Goal: Find specific page/section

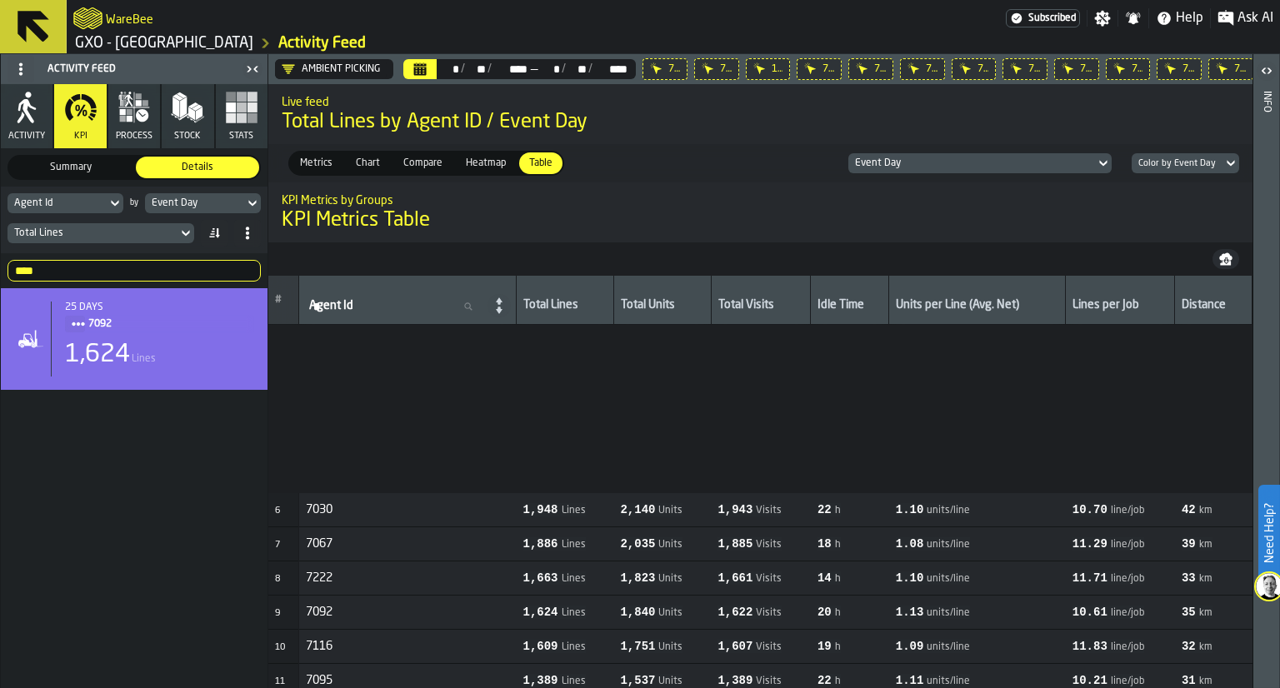
scroll to position [258, 0]
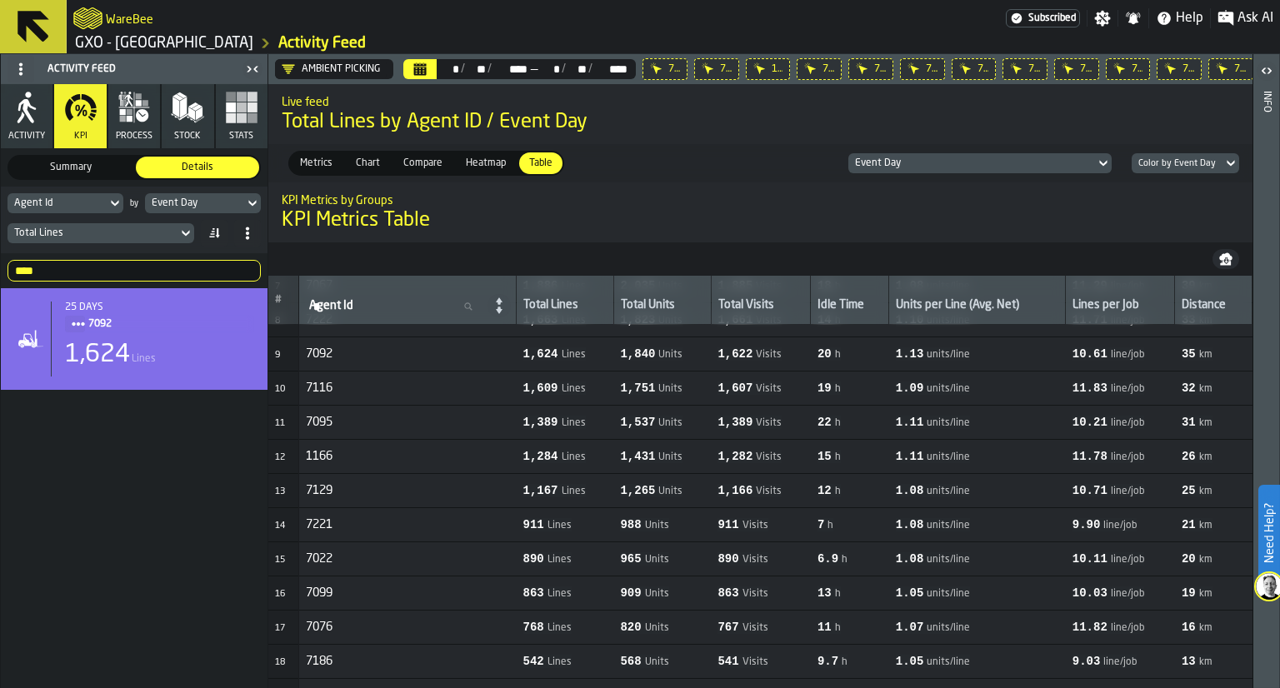
click at [0, 0] on icon at bounding box center [0, 0] width 0 height 0
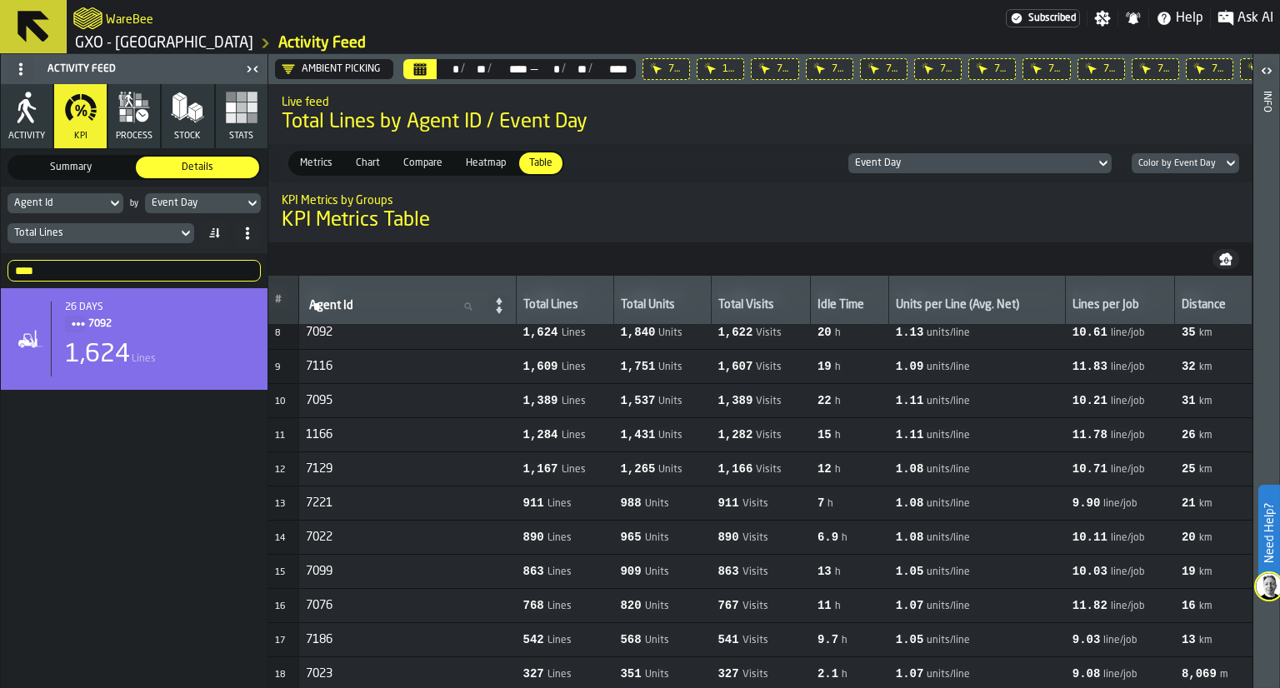
click at [0, 0] on icon at bounding box center [0, 0] width 0 height 0
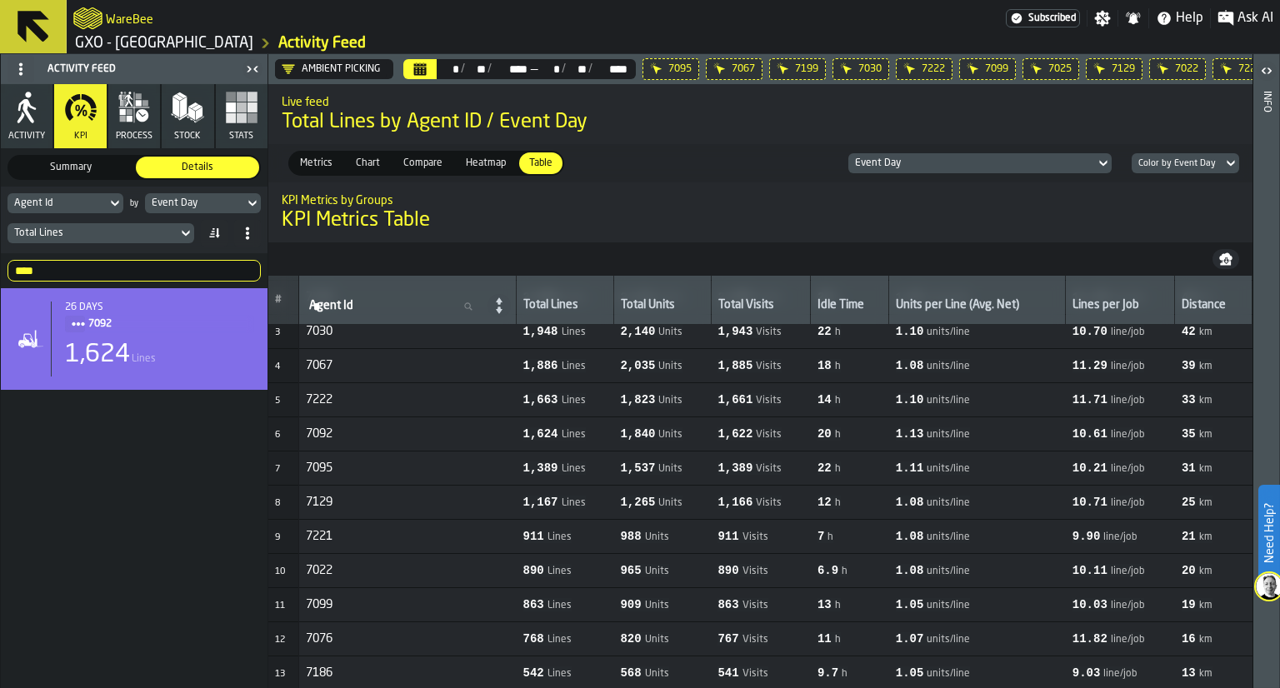
click at [0, 0] on icon at bounding box center [0, 0] width 0 height 0
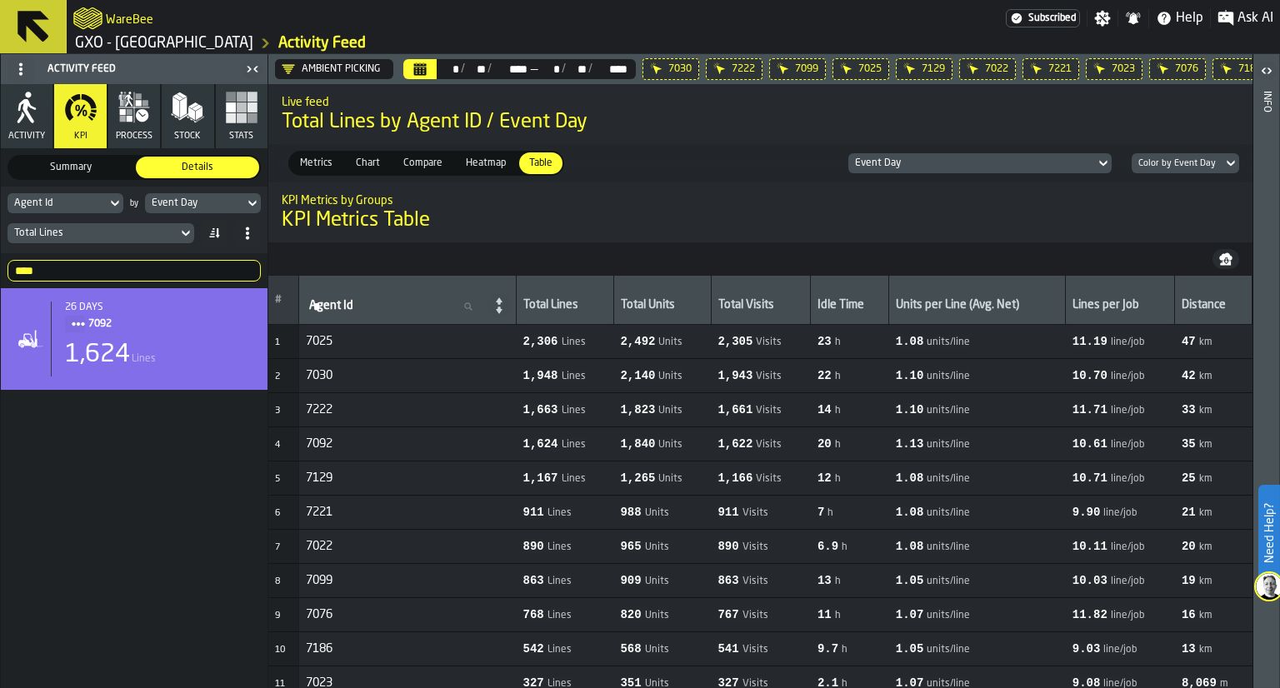
click at [0, 0] on icon at bounding box center [0, 0] width 0 height 0
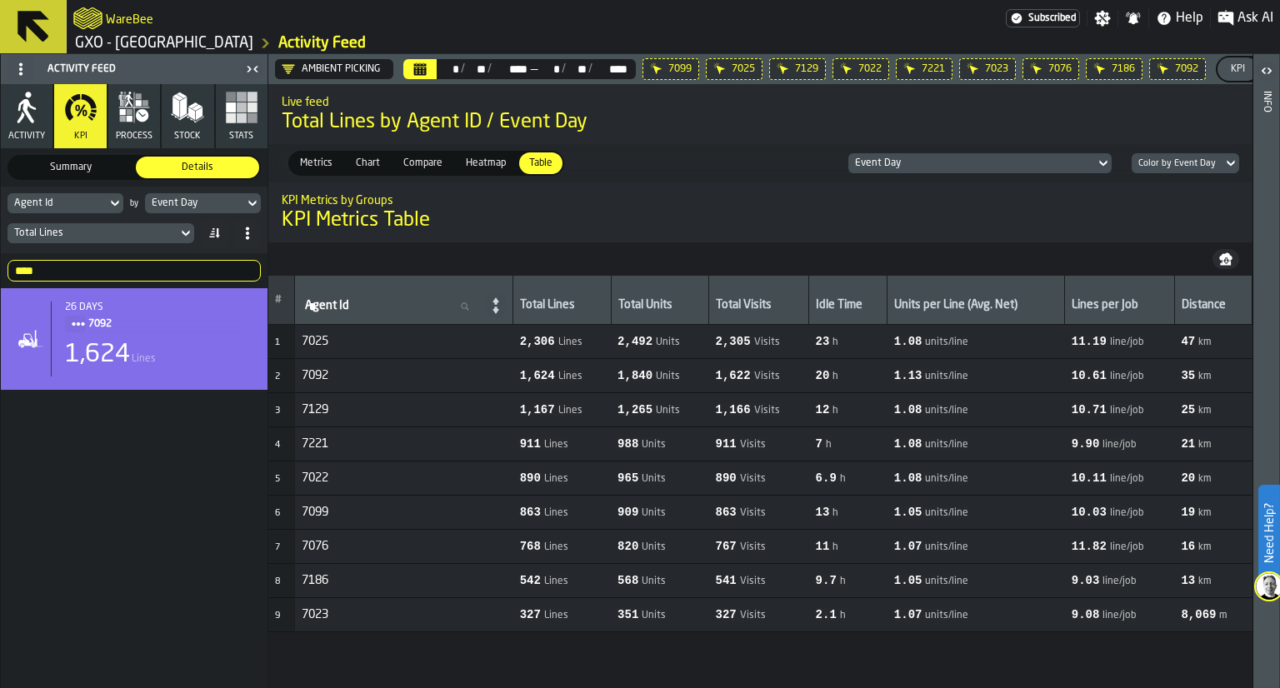
click at [0, 0] on icon at bounding box center [0, 0] width 0 height 0
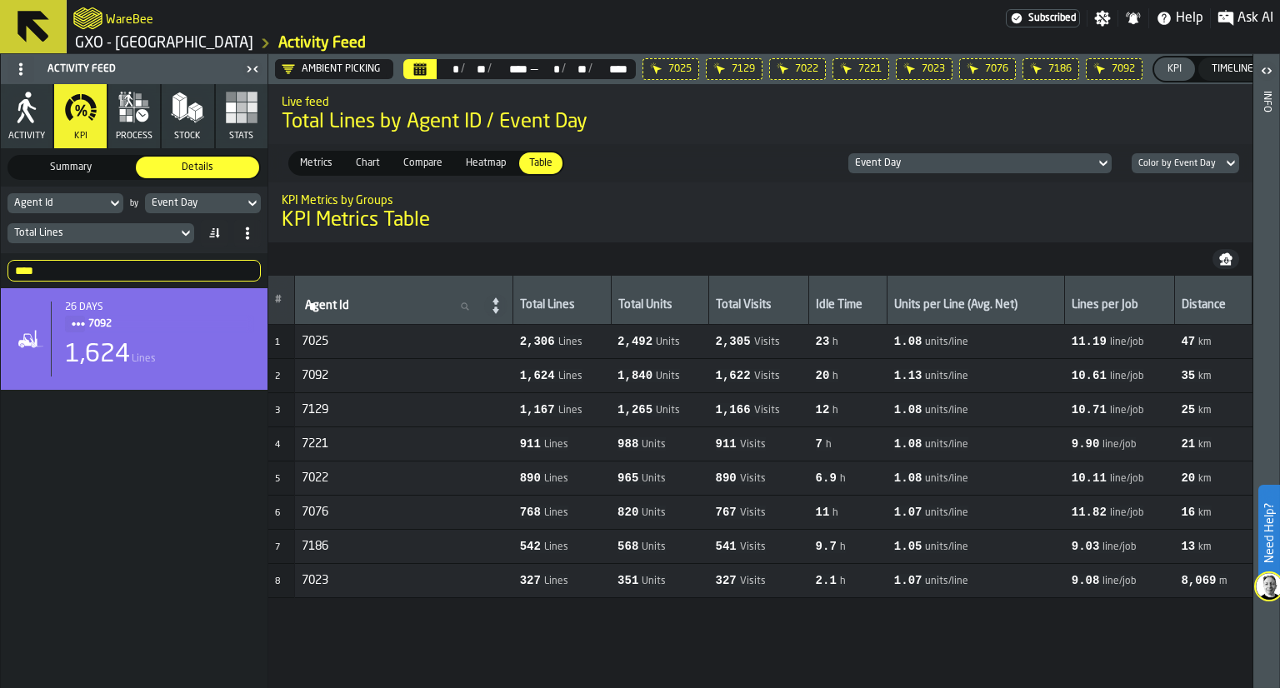
click at [0, 0] on icon at bounding box center [0, 0] width 0 height 0
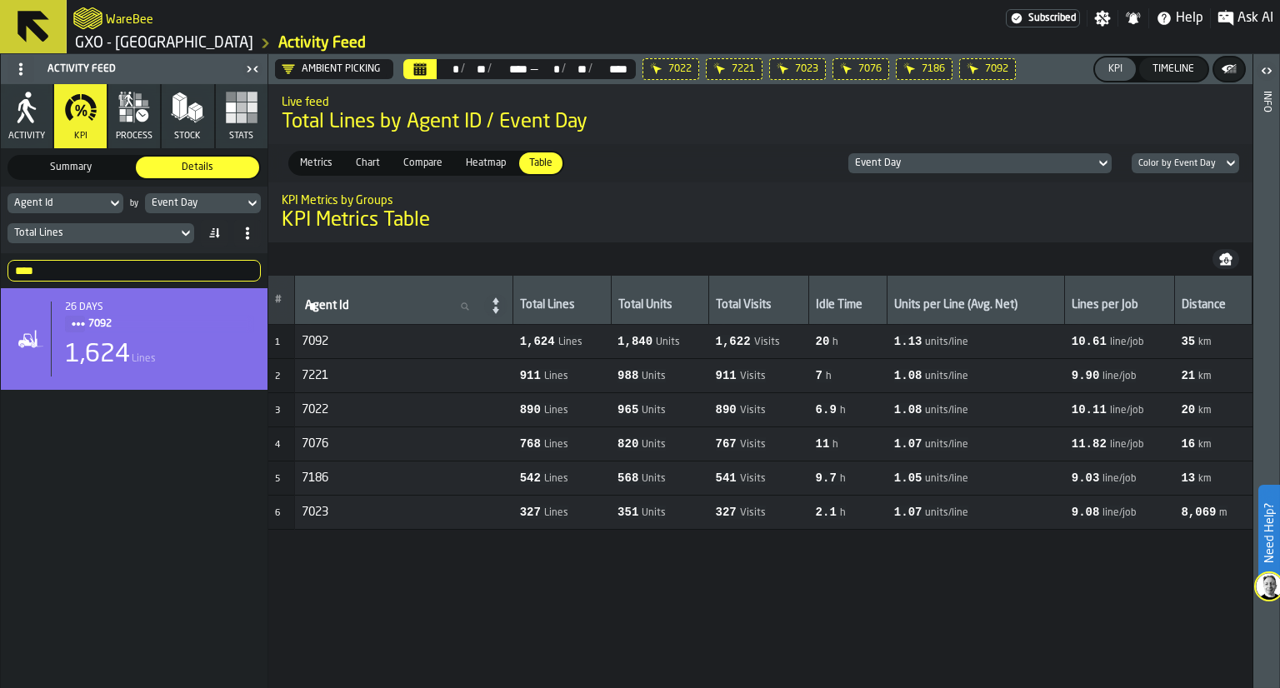
click at [0, 0] on icon at bounding box center [0, 0] width 0 height 0
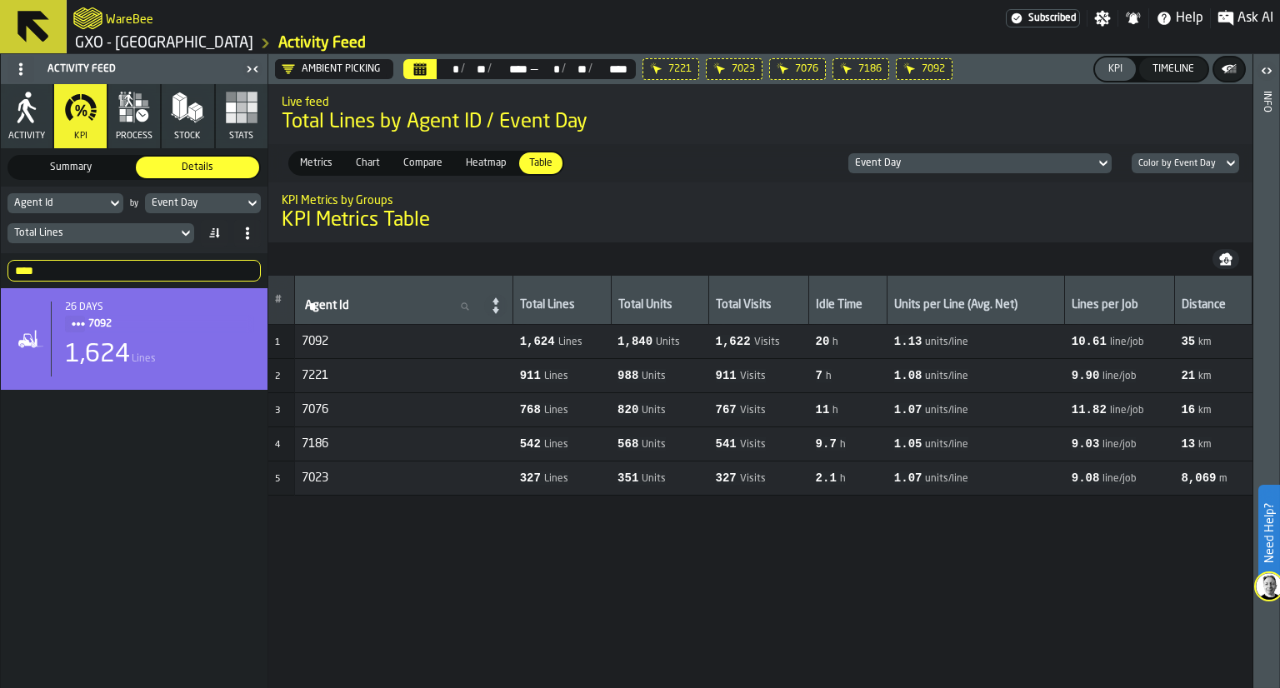
click at [0, 0] on icon at bounding box center [0, 0] width 0 height 0
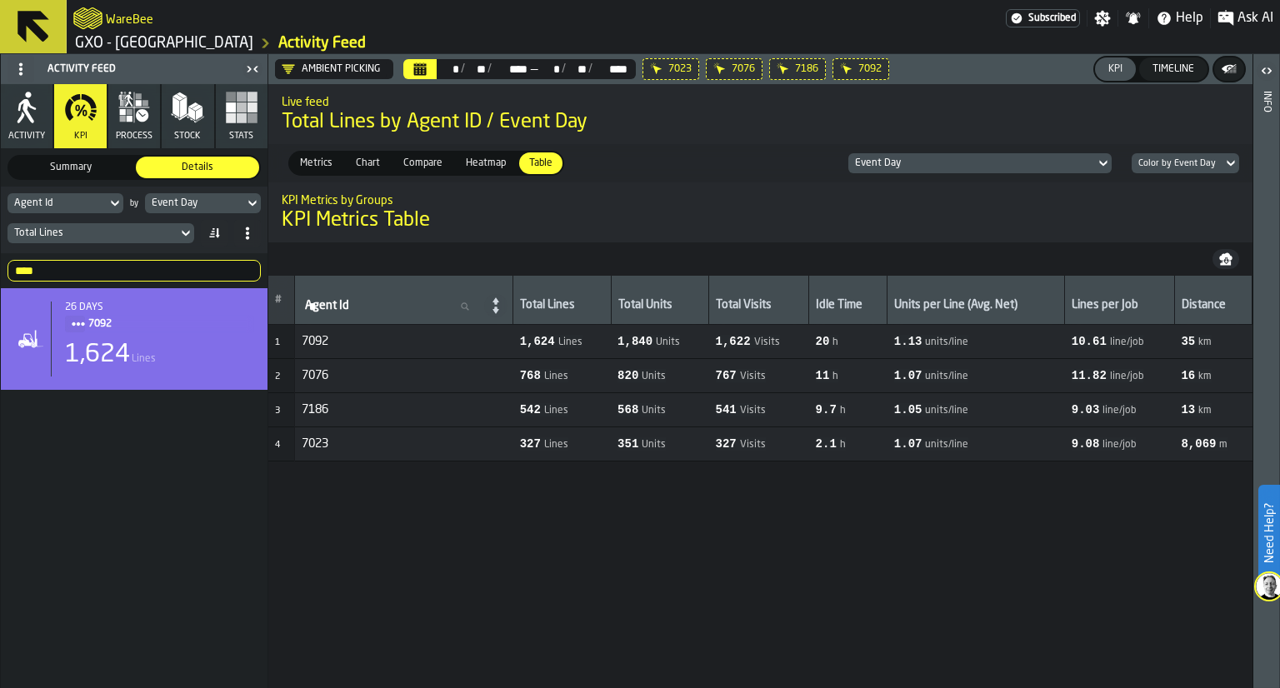
click at [0, 0] on icon at bounding box center [0, 0] width 0 height 0
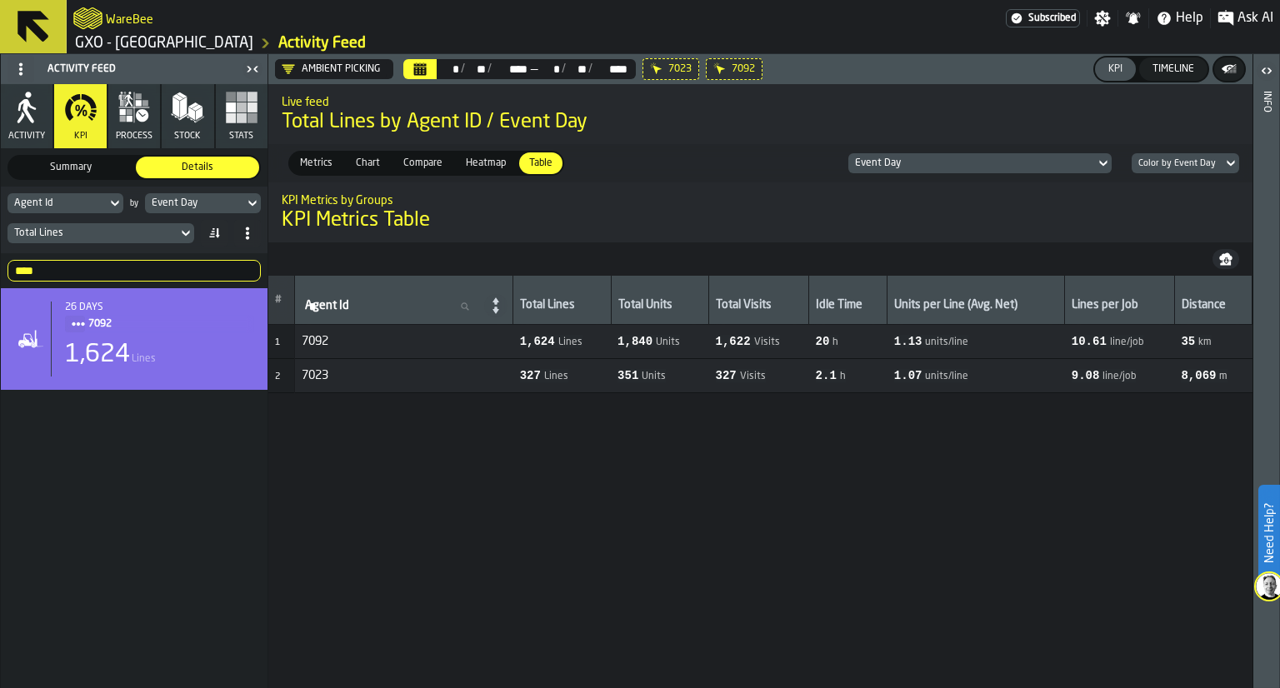
click at [0, 0] on icon at bounding box center [0, 0] width 0 height 0
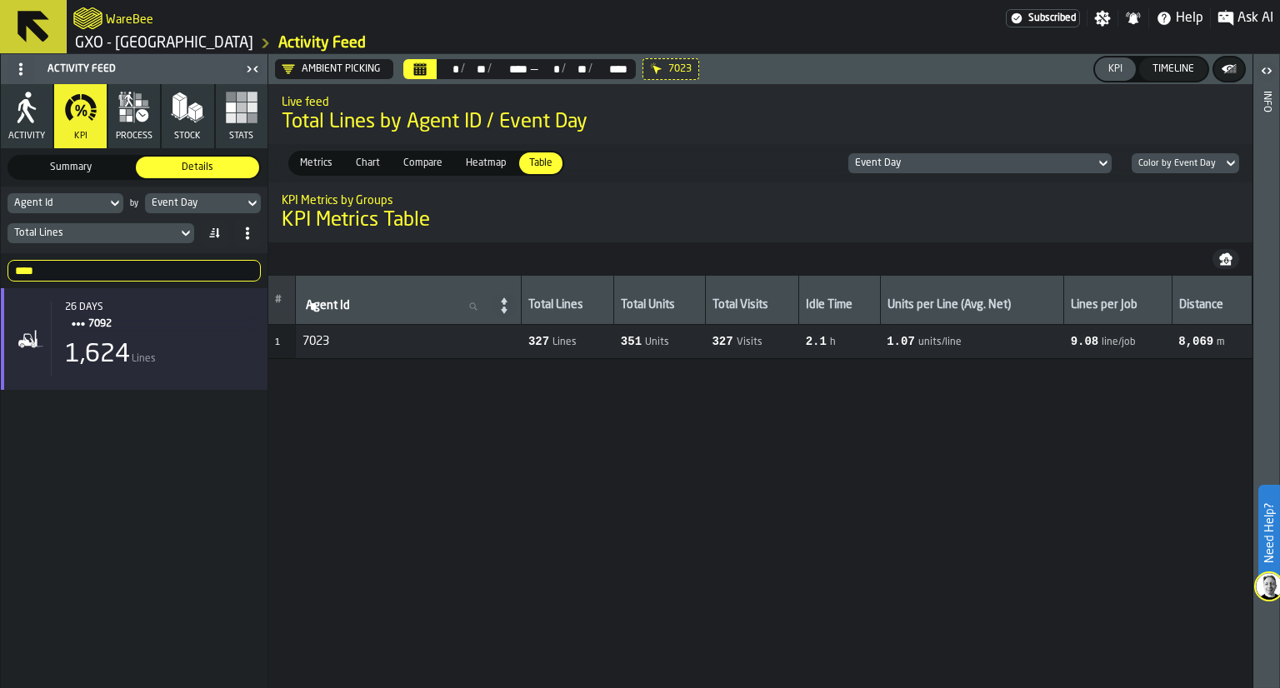
click at [723, 69] on div "7023" at bounding box center [863, 69] width 448 height 22
click at [322, 169] on span "Metrics" at bounding box center [316, 163] width 46 height 15
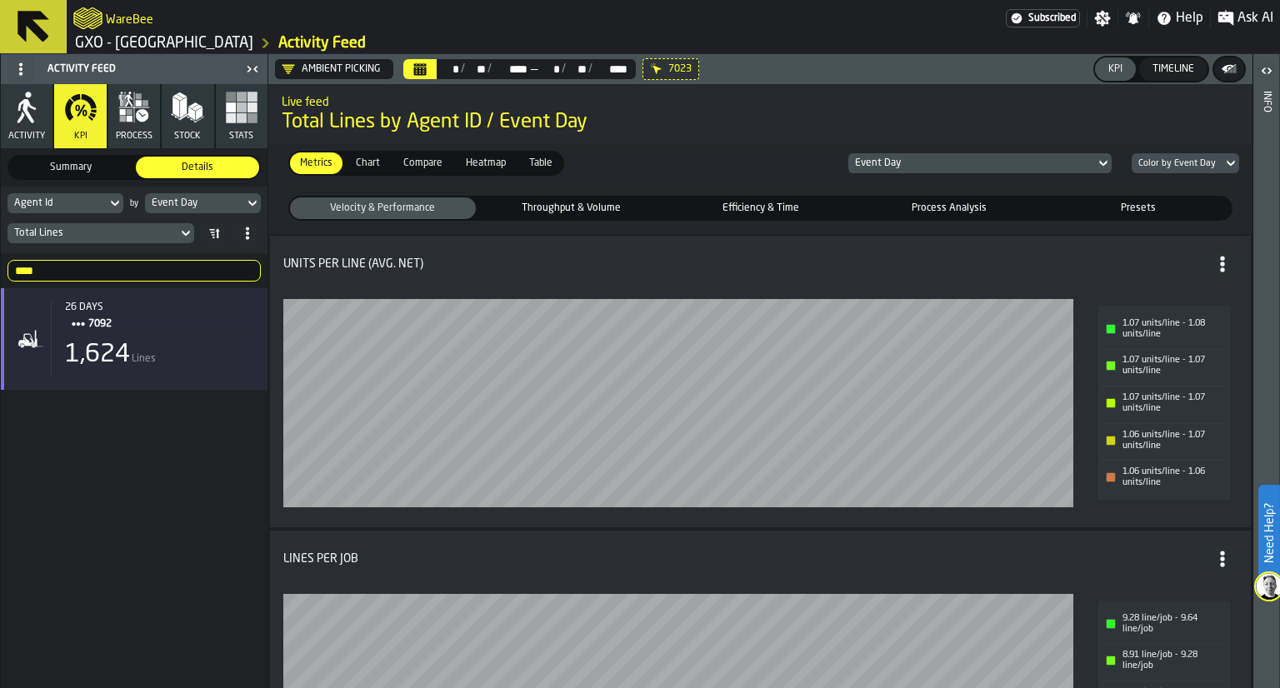
click at [547, 221] on fieldset "Velocity & Performance Velocity & Performance Throughput & Volume Throughput & …" at bounding box center [760, 208] width 971 height 38
click at [555, 214] on span "Throughput & Volume" at bounding box center [572, 208] width 179 height 15
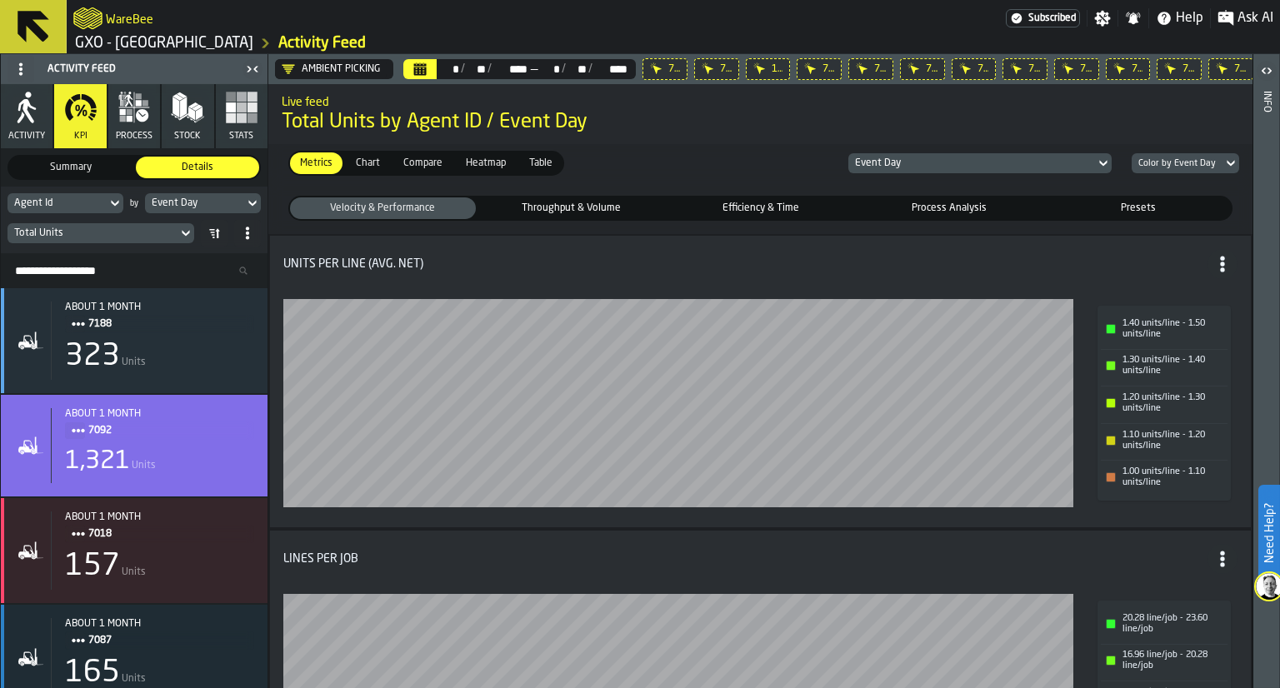
click at [649, 68] on div "7064" at bounding box center [665, 69] width 45 height 22
click at [649, 68] on div "7173" at bounding box center [667, 69] width 48 height 22
click at [649, 68] on div "1166" at bounding box center [668, 69] width 51 height 22
click at [700, 68] on div "7116" at bounding box center [725, 69] width 51 height 22
click at [649, 68] on div "7175" at bounding box center [671, 69] width 57 height 22
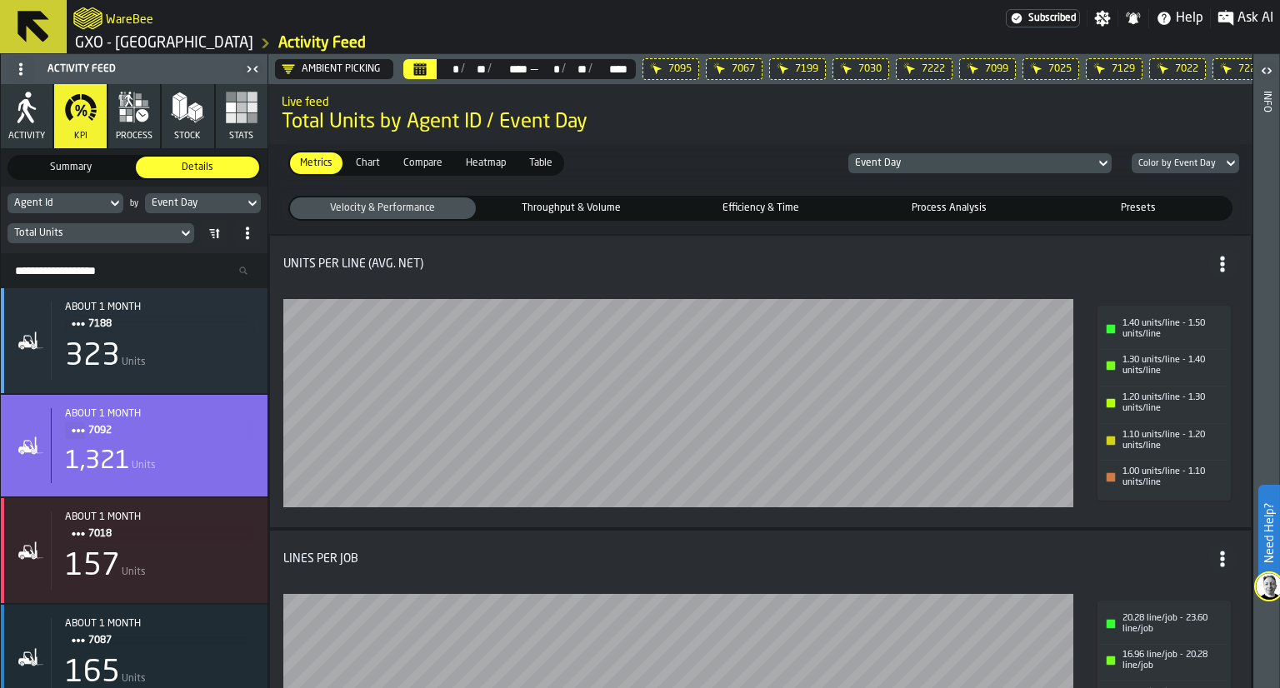
click at [649, 68] on div "7095" at bounding box center [671, 69] width 57 height 22
click at [706, 68] on div "7067" at bounding box center [734, 69] width 57 height 22
click at [649, 68] on div "7199" at bounding box center [671, 69] width 57 height 22
click at [649, 68] on div "7030" at bounding box center [671, 69] width 57 height 22
click at [706, 68] on div "7222" at bounding box center [734, 69] width 57 height 22
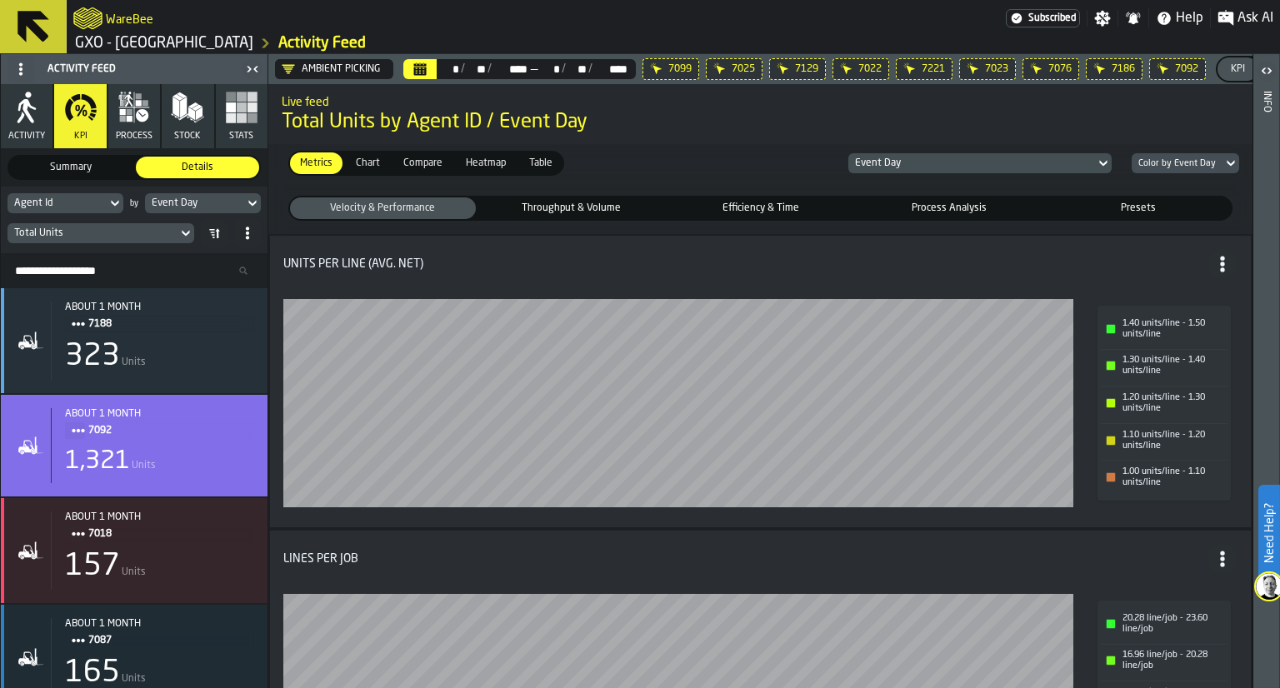
click at [649, 68] on div "7099" at bounding box center [671, 69] width 57 height 22
click at [649, 68] on div "7025" at bounding box center [671, 69] width 57 height 22
click at [649, 68] on div "7129" at bounding box center [671, 69] width 57 height 22
click at [649, 68] on div "7022" at bounding box center [671, 69] width 57 height 22
click at [649, 68] on div "7221" at bounding box center [671, 69] width 57 height 22
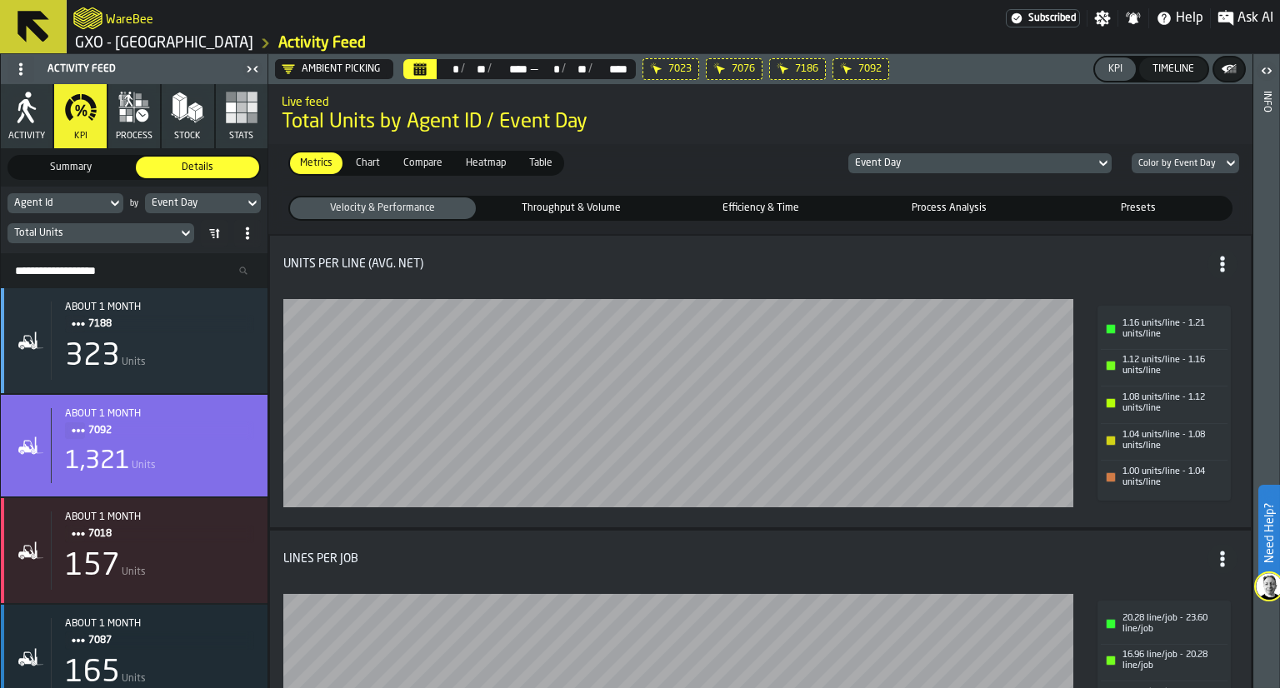
click at [0, 0] on icon at bounding box center [0, 0] width 0 height 0
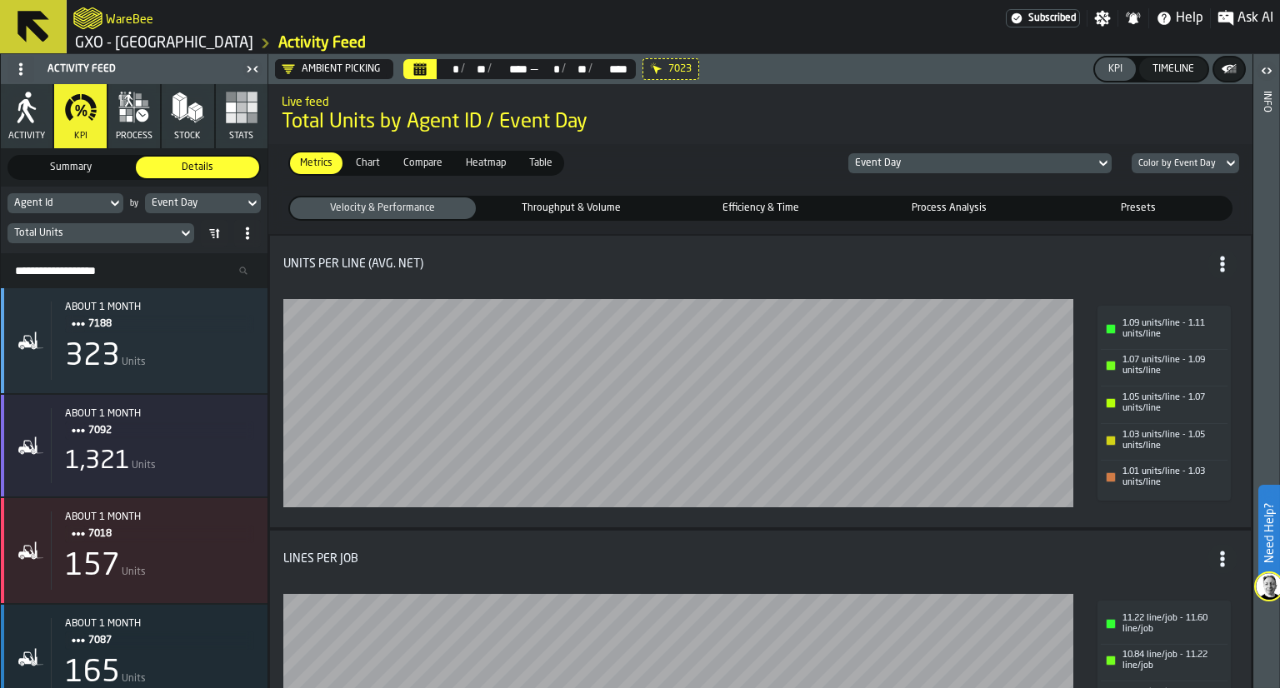
click at [518, 200] on div "Throughput & Volume" at bounding box center [572, 209] width 186 height 22
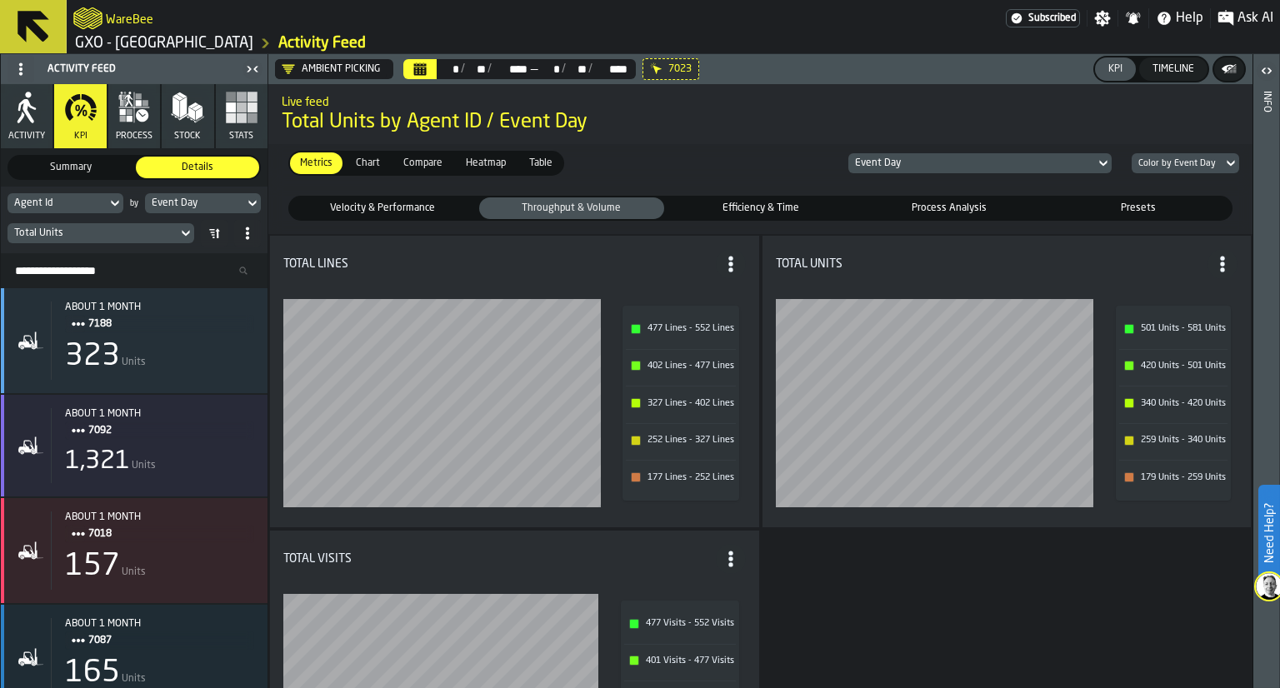
click at [138, 135] on span "process" at bounding box center [134, 136] width 37 height 11
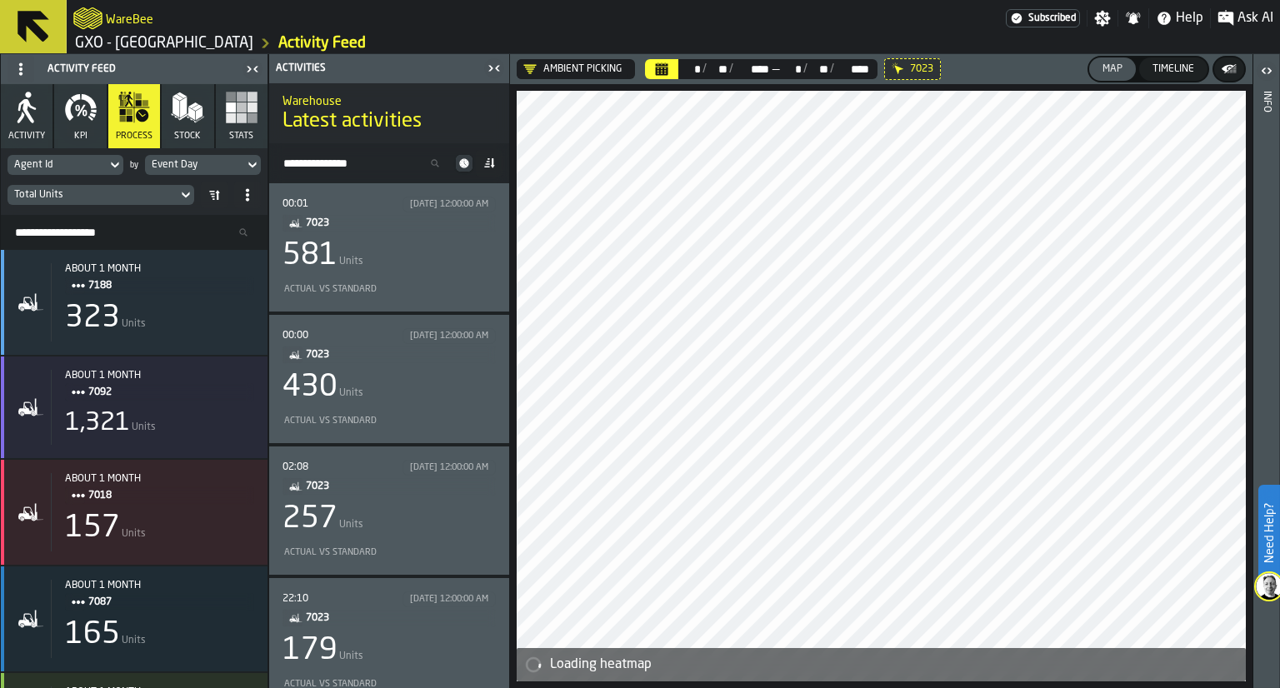
click at [409, 246] on div "581 Units" at bounding box center [389, 255] width 213 height 33
